Goal: Task Accomplishment & Management: Manage account settings

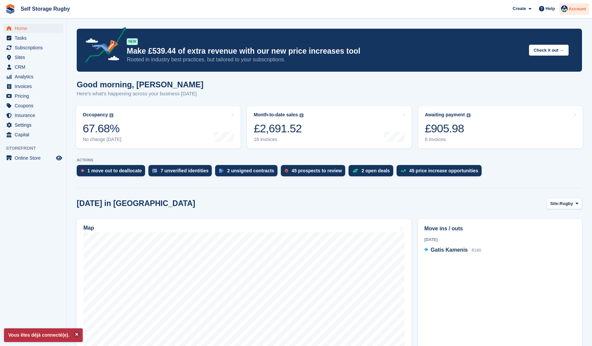
click at [576, 9] on span "Account" at bounding box center [577, 9] width 17 height 7
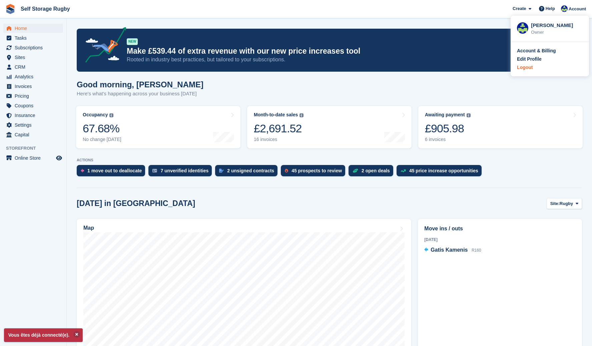
click at [531, 69] on div "Logout" at bounding box center [525, 67] width 16 height 7
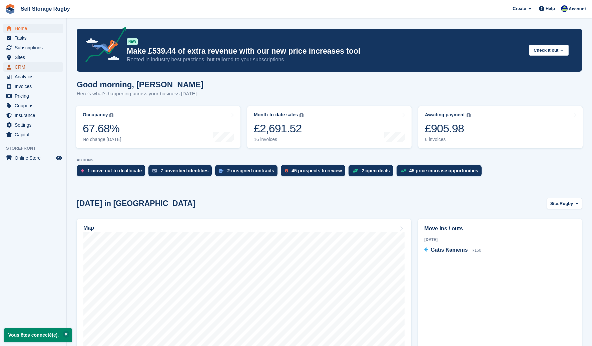
click at [31, 65] on span "CRM" at bounding box center [35, 66] width 40 height 9
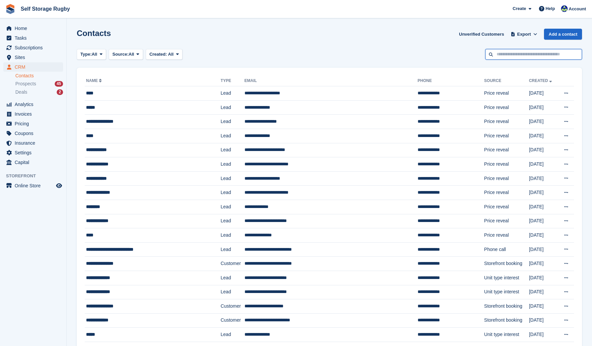
click at [505, 51] on input "text" at bounding box center [533, 54] width 97 height 11
type input "*****"
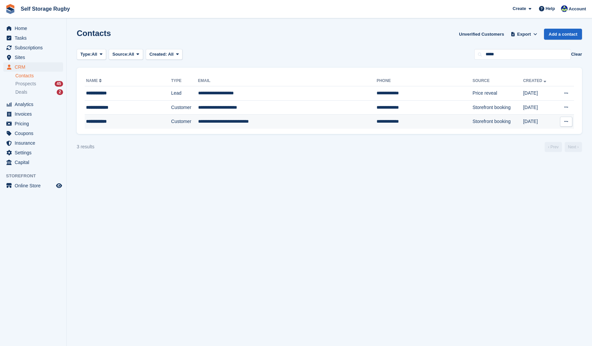
click at [139, 121] on div "**********" at bounding box center [118, 121] width 64 height 7
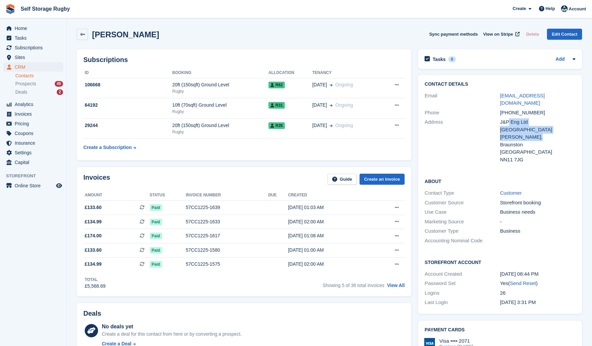
drag, startPoint x: 509, startPoint y: 118, endPoint x: 513, endPoint y: 133, distance: 16.2
click at [513, 133] on div "J&P Eng Ltd Bragborough Hall Business Centre, Welton Rd, Braunston United Kingd…" at bounding box center [537, 140] width 75 height 45
click at [513, 141] on div "Braunston" at bounding box center [537, 145] width 75 height 8
drag, startPoint x: 429, startPoint y: 104, endPoint x: 522, endPoint y: 155, distance: 106.6
click at [522, 155] on div "Contact Details Email supplier.invoices@jnpltd.co.uk Phone +447731981325 Addres…" at bounding box center [500, 123] width 164 height 96
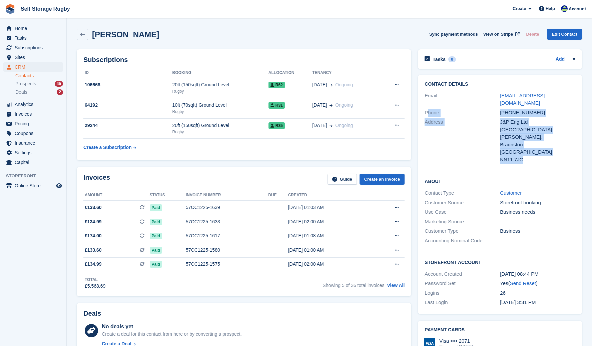
click at [522, 156] on div "NN11 7JG" at bounding box center [537, 160] width 75 height 8
drag, startPoint x: 510, startPoint y: 119, endPoint x: 515, endPoint y: 140, distance: 21.7
click at [515, 140] on div "J&P Eng Ltd Bragborough Hall Business Centre, Welton Rd, Braunston United Kingd…" at bounding box center [537, 140] width 75 height 45
click at [515, 141] on div "Braunston" at bounding box center [537, 145] width 75 height 8
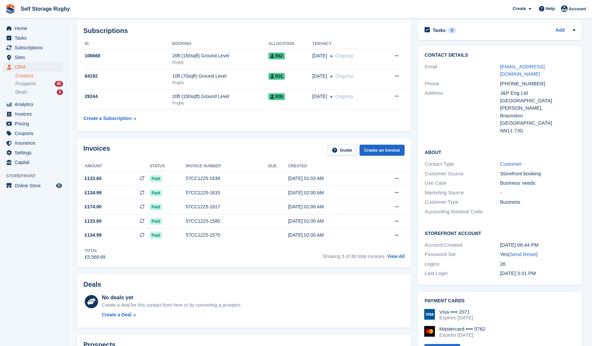
scroll to position [67, 0]
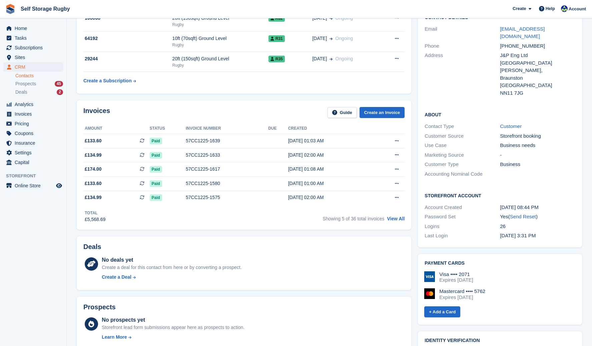
drag, startPoint x: 542, startPoint y: 230, endPoint x: 443, endPoint y: 227, distance: 98.8
click at [443, 231] on div "Last Login 1 Aug, 3:31 PM" at bounding box center [500, 236] width 151 height 10
drag, startPoint x: 443, startPoint y: 227, endPoint x: 428, endPoint y: 229, distance: 15.7
click at [443, 232] on div "Last Login" at bounding box center [462, 236] width 75 height 8
drag, startPoint x: 427, startPoint y: 229, endPoint x: 528, endPoint y: 227, distance: 100.8
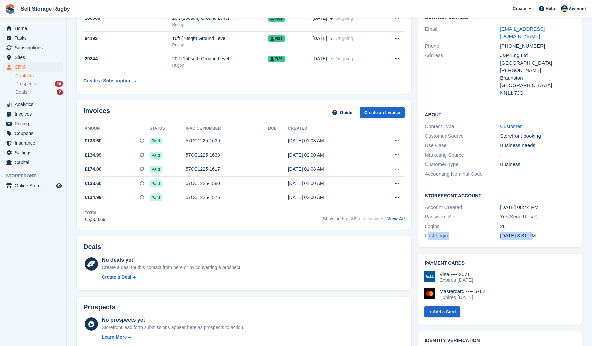
click at [528, 231] on div "Last Login 1 Aug, 3:31 PM" at bounding box center [500, 236] width 151 height 10
click at [528, 233] on time "[DATE] 3:31 PM" at bounding box center [518, 236] width 36 height 6
drag, startPoint x: 543, startPoint y: 227, endPoint x: 438, endPoint y: 229, distance: 105.5
click at [438, 231] on div "Last Login 1 Aug, 3:31 PM" at bounding box center [500, 236] width 151 height 10
click at [438, 232] on div "Last Login" at bounding box center [462, 236] width 75 height 8
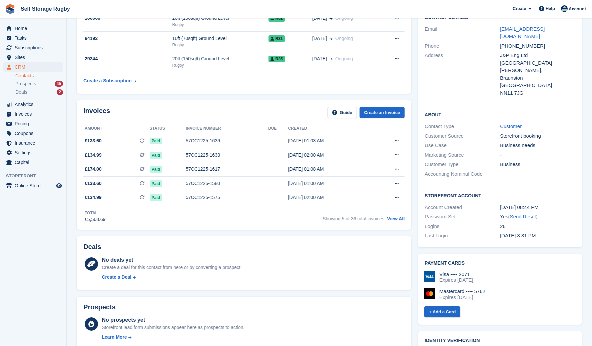
drag, startPoint x: 428, startPoint y: 230, endPoint x: 532, endPoint y: 230, distance: 103.8
click at [532, 231] on div "Last Login 1 Aug, 3:31 PM" at bounding box center [500, 236] width 151 height 10
click at [532, 233] on time "[DATE] 3:31 PM" at bounding box center [518, 236] width 36 height 6
drag, startPoint x: 515, startPoint y: 229, endPoint x: 425, endPoint y: 230, distance: 89.8
click at [425, 231] on div "Last Login 1 Aug, 3:31 PM" at bounding box center [500, 236] width 151 height 10
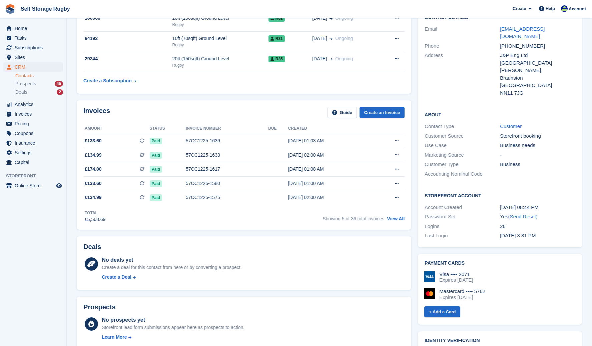
click at [425, 232] on div "Last Login" at bounding box center [462, 236] width 75 height 8
drag, startPoint x: 425, startPoint y: 230, endPoint x: 532, endPoint y: 230, distance: 106.1
click at [532, 231] on div "Last Login 1 Aug, 3:31 PM" at bounding box center [500, 236] width 151 height 10
click at [532, 233] on time "[DATE] 3:31 PM" at bounding box center [518, 236] width 36 height 6
drag, startPoint x: 539, startPoint y: 230, endPoint x: 426, endPoint y: 232, distance: 112.8
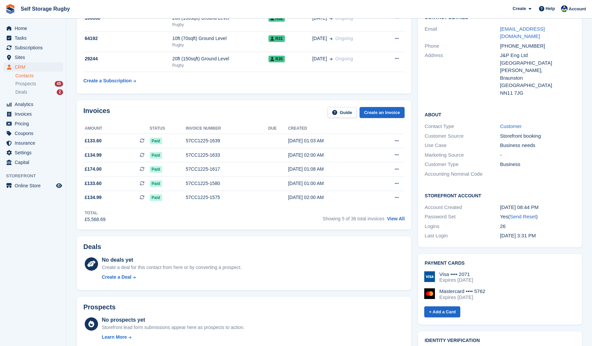
click at [426, 232] on div "Last Login 1 Aug, 3:31 PM" at bounding box center [500, 236] width 151 height 10
click at [426, 232] on div "Last Login" at bounding box center [462, 236] width 75 height 8
drag, startPoint x: 426, startPoint y: 232, endPoint x: 530, endPoint y: 231, distance: 103.4
click at [530, 231] on div "Last Login 1 Aug, 3:31 PM" at bounding box center [500, 236] width 151 height 10
click at [530, 233] on time "[DATE] 3:31 PM" at bounding box center [518, 236] width 36 height 6
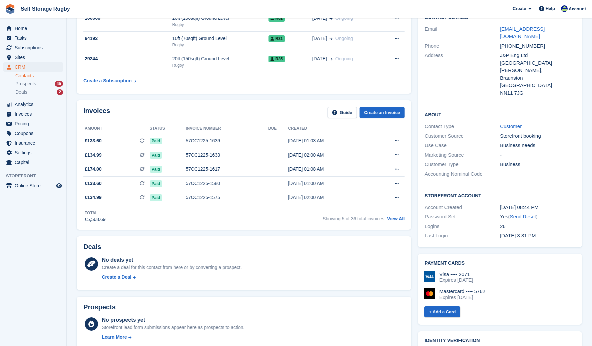
click at [464, 232] on div "Last Login" at bounding box center [462, 236] width 75 height 8
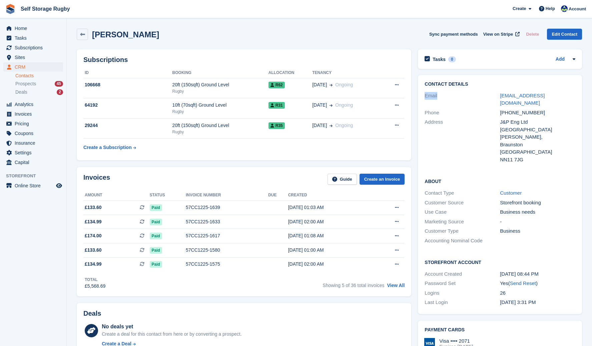
drag, startPoint x: 426, startPoint y: 92, endPoint x: 446, endPoint y: 94, distance: 20.1
click at [446, 94] on div "Email" at bounding box center [462, 99] width 75 height 15
click at [439, 280] on div "Password Set" at bounding box center [462, 284] width 75 height 8
click at [562, 35] on link "Edit Contact" at bounding box center [564, 34] width 35 height 11
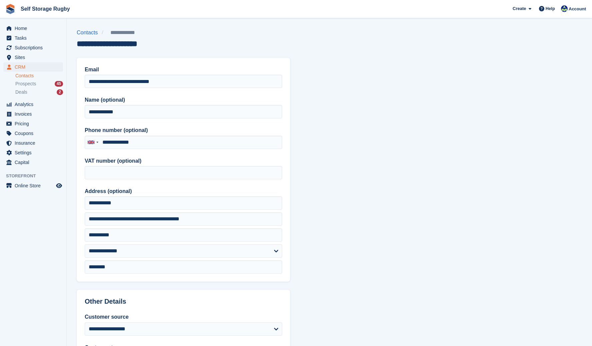
type input "**********"
drag, startPoint x: 183, startPoint y: 82, endPoint x: 73, endPoint y: 91, distance: 110.8
click at [73, 91] on section "**********" at bounding box center [330, 284] width 526 height 569
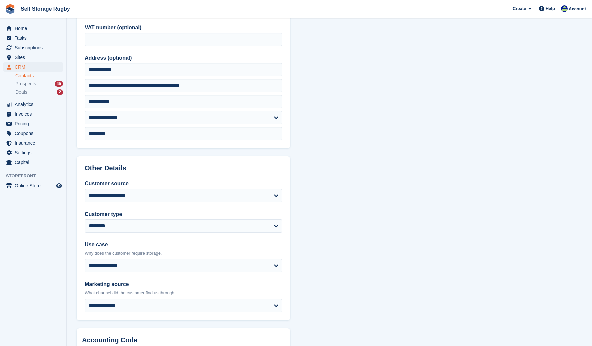
scroll to position [222, 0]
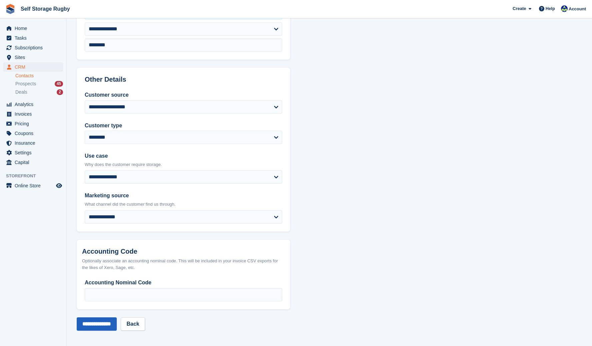
type input "**********"
click at [107, 326] on input "**********" at bounding box center [97, 324] width 40 height 13
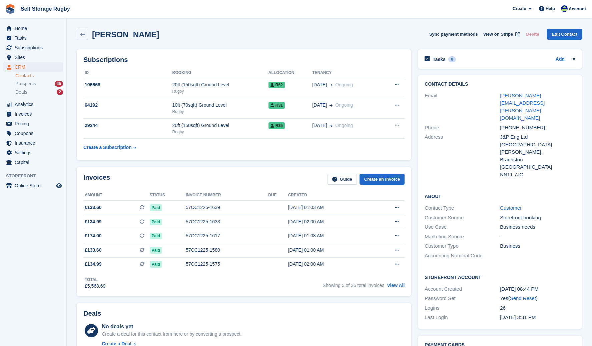
click at [524, 294] on div "Password Set Yes ( Send Reset )" at bounding box center [500, 299] width 151 height 10
click at [525, 296] on link "Send Reset" at bounding box center [523, 299] width 26 height 6
click at [330, 30] on div "[PERSON_NAME] Sync payment methods View on Stripe Delete Edit Contact" at bounding box center [329, 34] width 505 height 11
drag, startPoint x: 504, startPoint y: 116, endPoint x: 513, endPoint y: 141, distance: 26.9
click at [513, 141] on div "J&P Eng Ltd [GEOGRAPHIC_DATA][PERSON_NAME] [STREET_ADDRESS]" at bounding box center [537, 155] width 75 height 45
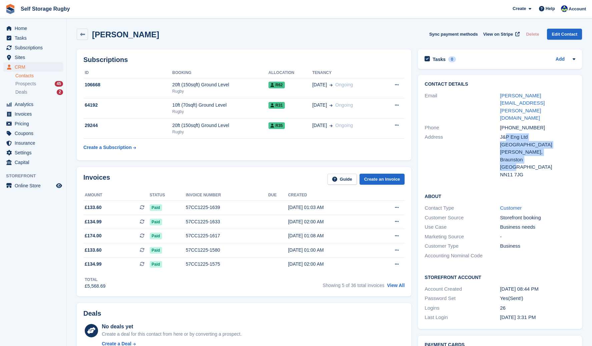
click at [513, 163] on div "[GEOGRAPHIC_DATA]" at bounding box center [537, 167] width 75 height 8
drag, startPoint x: 516, startPoint y: 151, endPoint x: 502, endPoint y: 118, distance: 35.9
click at [502, 133] on div "J&P Eng Ltd [GEOGRAPHIC_DATA][PERSON_NAME] [STREET_ADDRESS]" at bounding box center [537, 155] width 75 height 45
click at [502, 133] on div "J&P Eng Ltd" at bounding box center [537, 137] width 75 height 8
drag, startPoint x: 502, startPoint y: 118, endPoint x: 518, endPoint y: 152, distance: 37.8
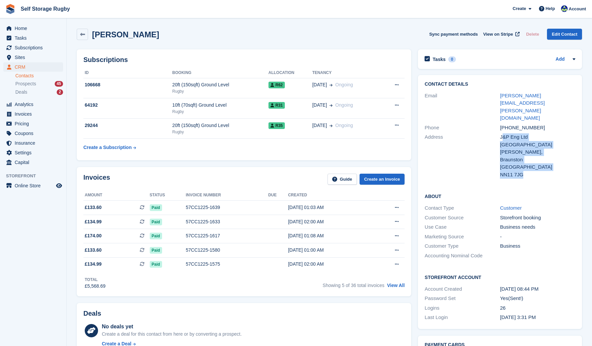
click at [518, 152] on div "J&P Eng Ltd [GEOGRAPHIC_DATA][PERSON_NAME] [STREET_ADDRESS]" at bounding box center [537, 155] width 75 height 45
click at [518, 171] on div "NN11 7JG" at bounding box center [537, 175] width 75 height 8
drag, startPoint x: 518, startPoint y: 152, endPoint x: 492, endPoint y: 119, distance: 41.6
click at [492, 132] on div "Address J&P Eng Ltd [GEOGRAPHIC_DATA], [PERSON_NAME][GEOGRAPHIC_DATA] [STREET_A…" at bounding box center [500, 155] width 151 height 47
click at [492, 133] on div "Address" at bounding box center [462, 155] width 75 height 45
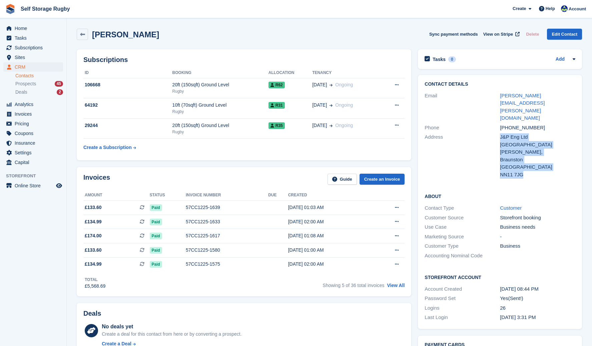
drag, startPoint x: 492, startPoint y: 119, endPoint x: 519, endPoint y: 150, distance: 40.7
click at [519, 150] on div "Address J&P Eng Ltd [GEOGRAPHIC_DATA], [PERSON_NAME][GEOGRAPHIC_DATA] [STREET_A…" at bounding box center [500, 155] width 151 height 47
click at [519, 171] on div "NN11 7JG" at bounding box center [537, 175] width 75 height 8
drag, startPoint x: 520, startPoint y: 154, endPoint x: 496, endPoint y: 114, distance: 45.9
click at [496, 132] on div "Address J&P Eng Ltd [GEOGRAPHIC_DATA], [PERSON_NAME][GEOGRAPHIC_DATA] [STREET_A…" at bounding box center [500, 155] width 151 height 47
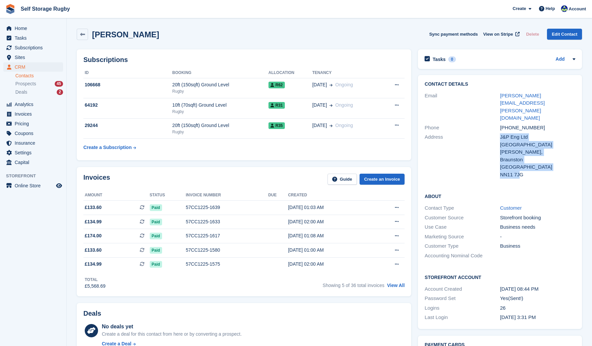
click at [496, 133] on div "Address" at bounding box center [462, 155] width 75 height 45
drag, startPoint x: 496, startPoint y: 114, endPoint x: 525, endPoint y: 154, distance: 49.3
click at [525, 154] on div "Address J&P Eng Ltd [GEOGRAPHIC_DATA], [PERSON_NAME][GEOGRAPHIC_DATA] [STREET_A…" at bounding box center [500, 155] width 151 height 47
click at [525, 171] on div "NN11 7JG" at bounding box center [537, 175] width 75 height 8
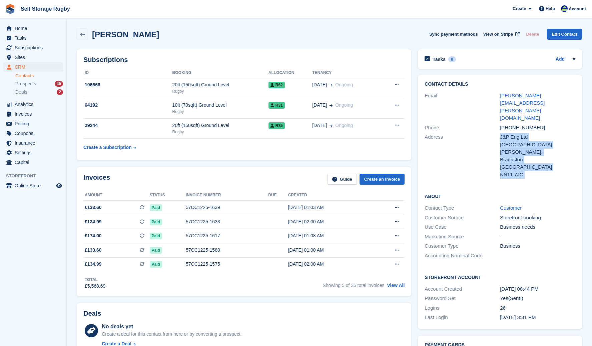
drag, startPoint x: 525, startPoint y: 154, endPoint x: 493, endPoint y: 114, distance: 50.9
click at [493, 132] on div "Address J&P Eng Ltd [GEOGRAPHIC_DATA], [PERSON_NAME][GEOGRAPHIC_DATA] [STREET_A…" at bounding box center [500, 155] width 151 height 47
click at [493, 133] on div "Address" at bounding box center [462, 155] width 75 height 45
drag, startPoint x: 493, startPoint y: 114, endPoint x: 520, endPoint y: 149, distance: 43.5
click at [520, 149] on div "Address J&P Eng Ltd [GEOGRAPHIC_DATA], [PERSON_NAME][GEOGRAPHIC_DATA] [STREET_A…" at bounding box center [500, 155] width 151 height 47
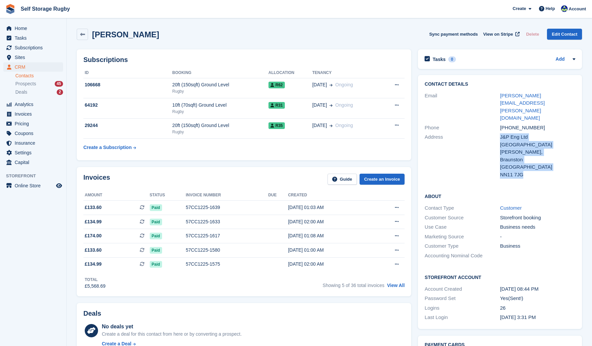
click at [520, 171] on div "NN11 7JG" at bounding box center [537, 175] width 75 height 8
